Goal: Transaction & Acquisition: Book appointment/travel/reservation

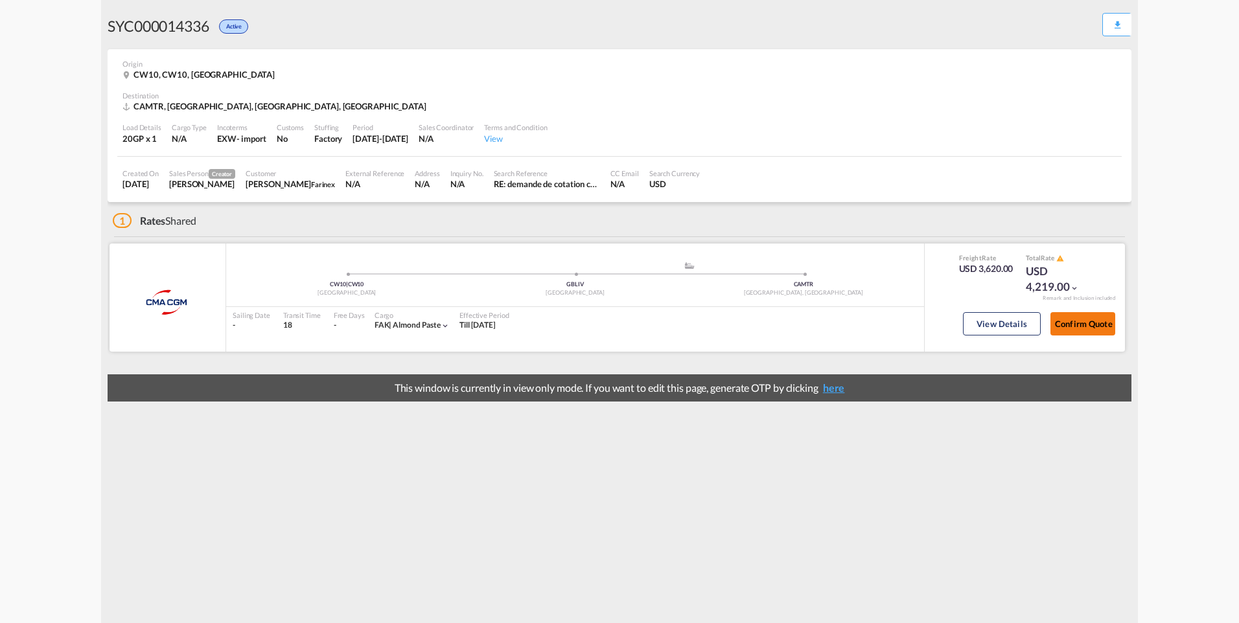
click at [1077, 321] on button "Confirm Quote" at bounding box center [1082, 323] width 65 height 23
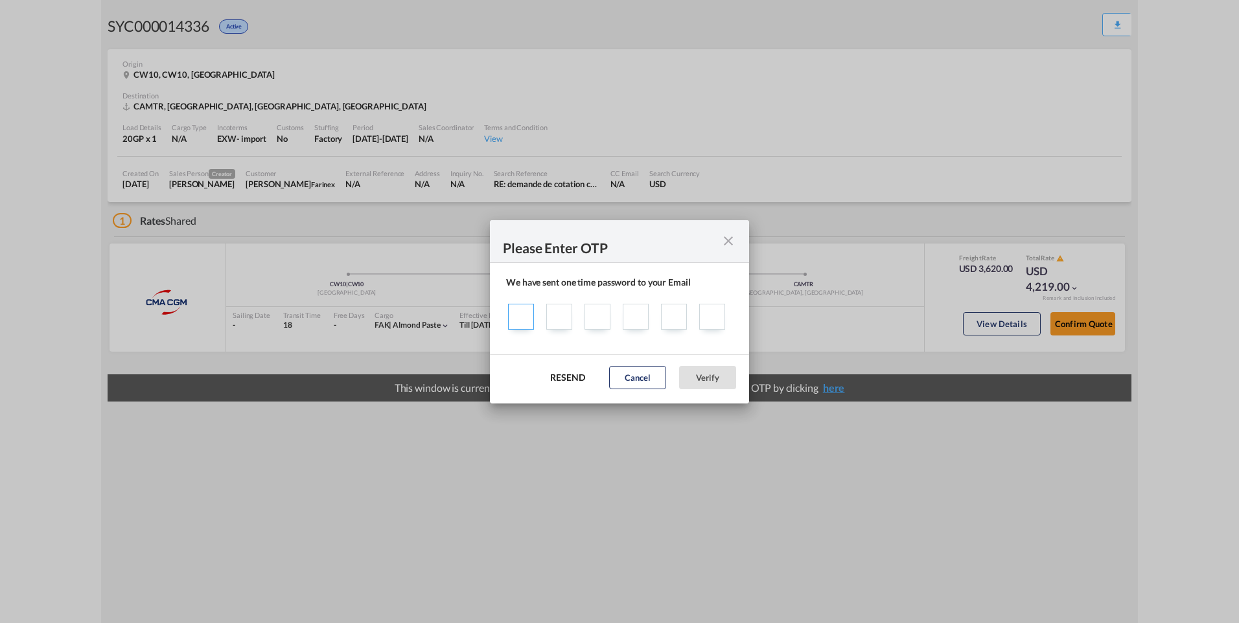
click at [514, 318] on input "Sending one ..." at bounding box center [521, 317] width 26 height 26
type input "7"
type input "2"
type input "5"
type input "2"
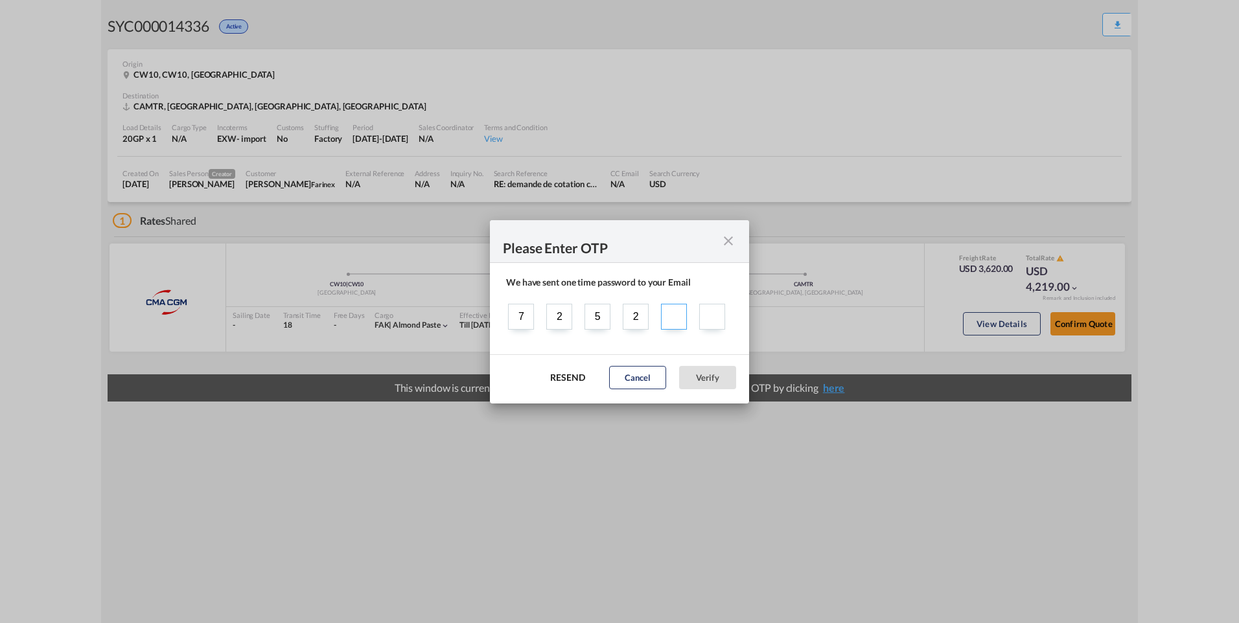
type input "7"
type input "4"
click at [718, 375] on button "Verify" at bounding box center [707, 377] width 57 height 23
